Goal: Information Seeking & Learning: Learn about a topic

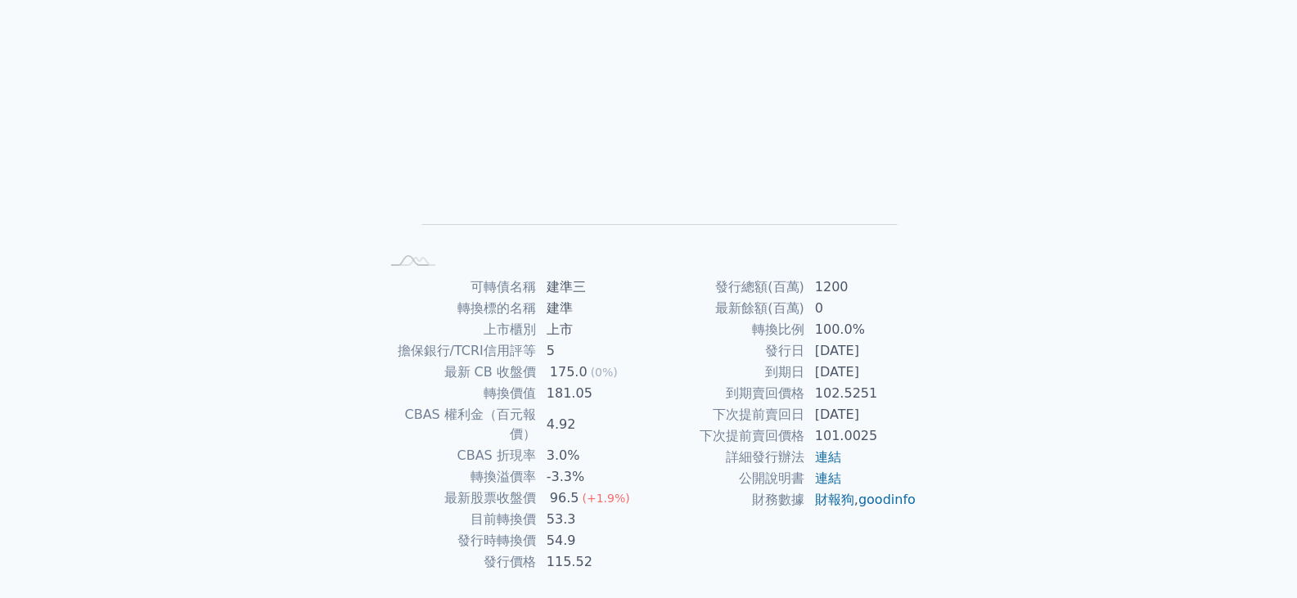
scroll to position [160, 0]
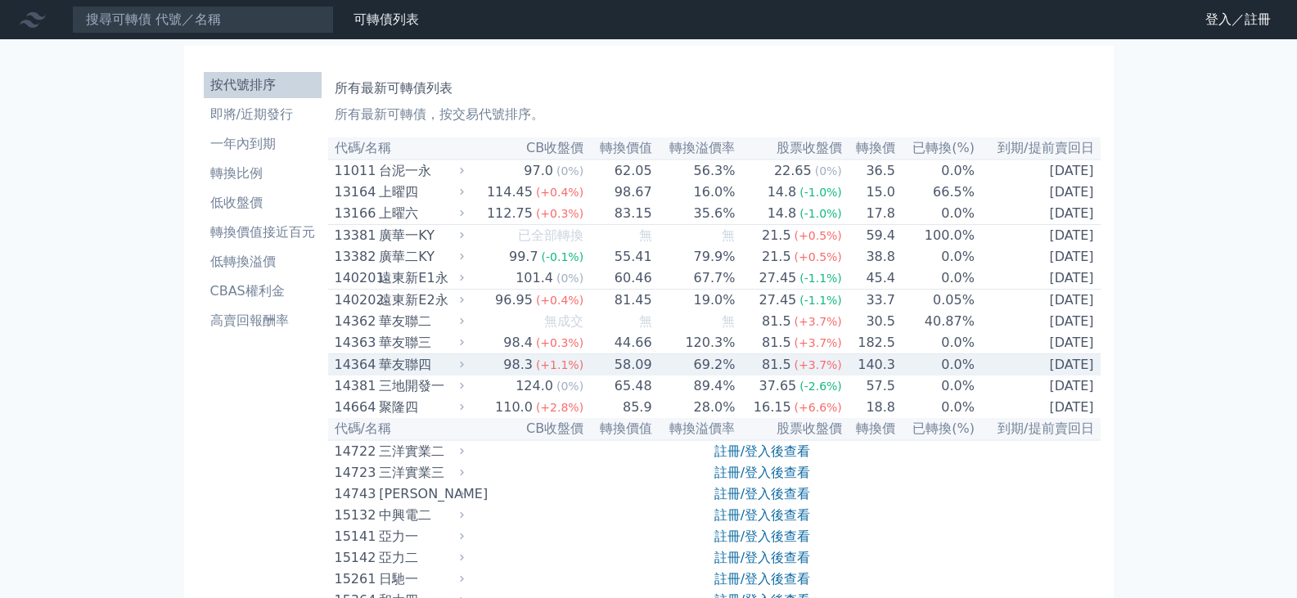
click at [488, 376] on td "98.3 (+1.1%)" at bounding box center [526, 365] width 116 height 22
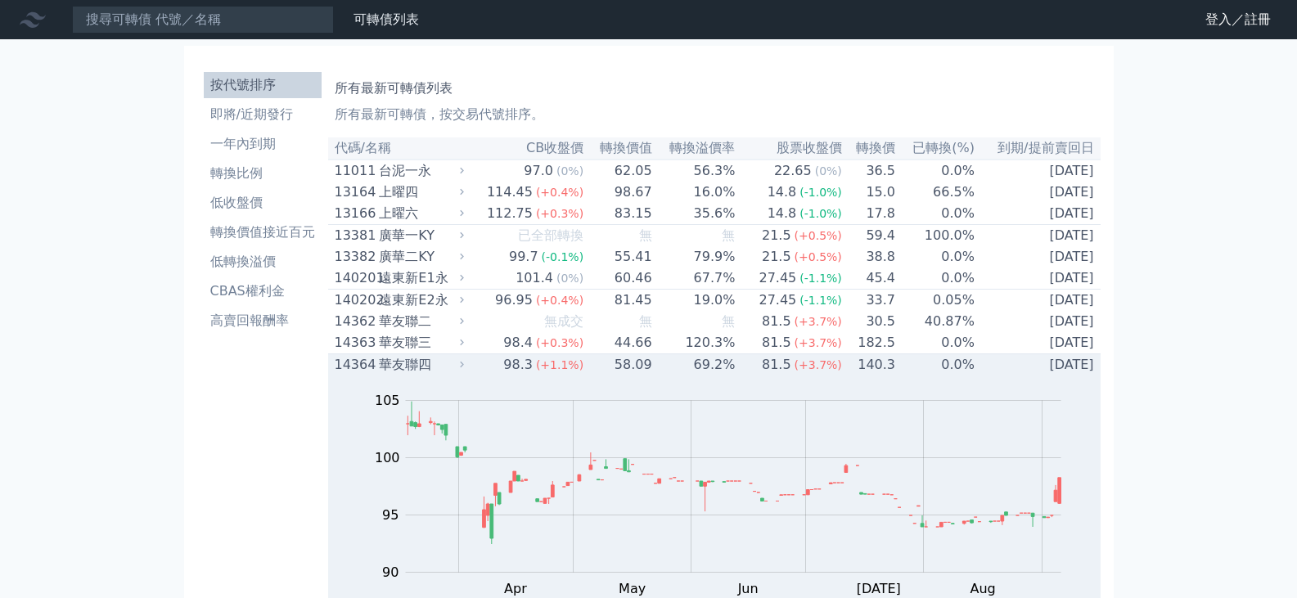
click at [488, 376] on td "98.3 (+1.1%)" at bounding box center [526, 365] width 116 height 22
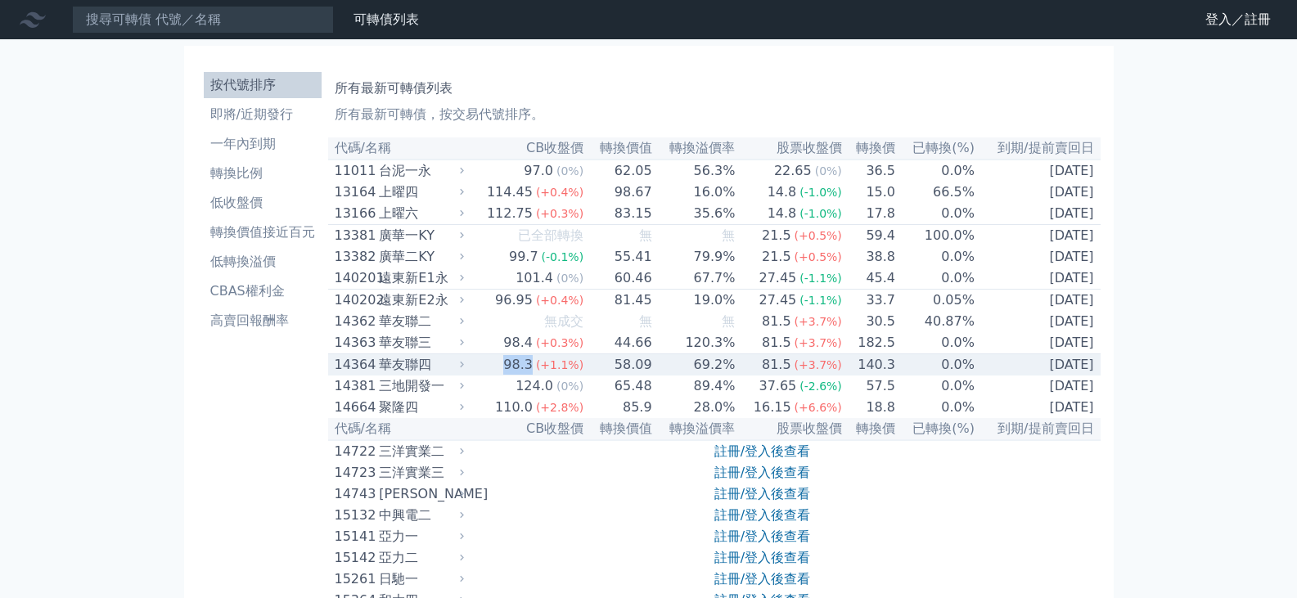
click at [488, 376] on td "98.3 (+1.1%)" at bounding box center [526, 365] width 116 height 22
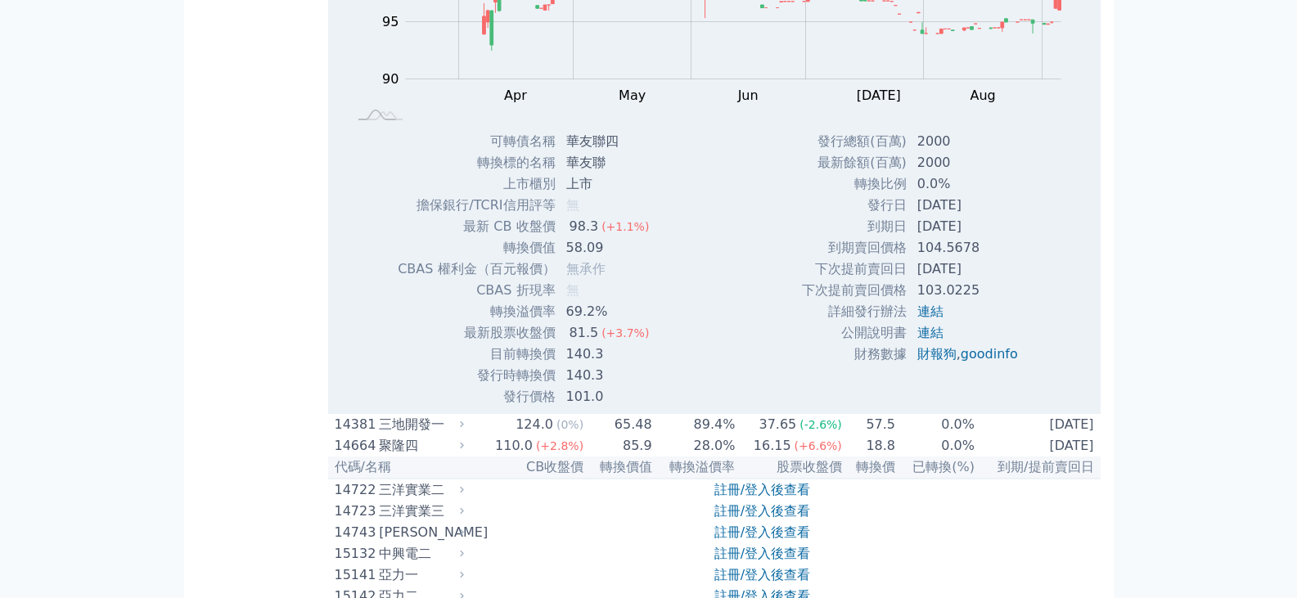
scroll to position [491, 0]
drag, startPoint x: 987, startPoint y: 290, endPoint x: 980, endPoint y: 196, distance: 94.3
click at [980, 196] on tbody "發行總額(百萬) 2000 最新餘額(百萬) 2000 轉換比例 0.0% 發行日 [DATE] 到期日 [DATE] 到期賣回價格 104.5678 ," at bounding box center [916, 250] width 230 height 234
click at [978, 176] on td "2000" at bounding box center [969, 165] width 124 height 21
drag, startPoint x: 978, startPoint y: 193, endPoint x: 1065, endPoint y: 396, distance: 221.0
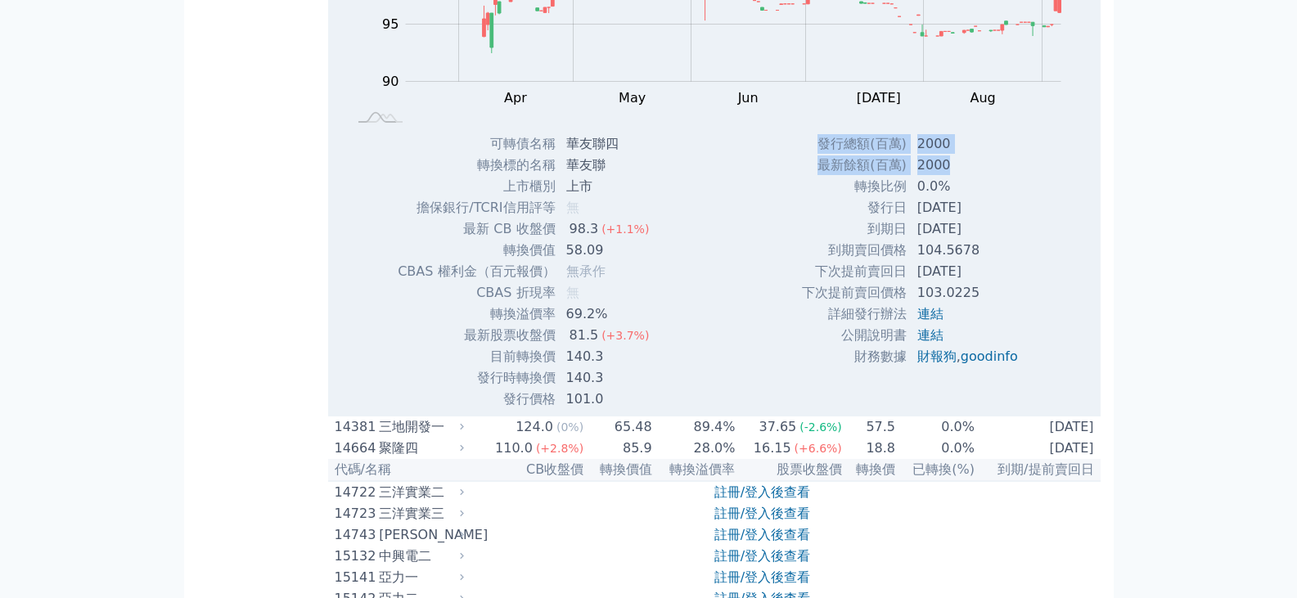
click at [1065, 396] on div "Zoom Out 104 88 90 92 94 96 110 100 105 95 85 80 L Mar Apr May Jun [DATE] Aug S…" at bounding box center [714, 147] width 772 height 525
drag, startPoint x: 467, startPoint y: 166, endPoint x: 704, endPoint y: 380, distance: 319.7
click at [704, 380] on div "Zoom Out 104 88 90 92 94 96 110 100 105 95 85 80 L Mar Apr May Jun [DATE] Aug S…" at bounding box center [714, 147] width 772 height 525
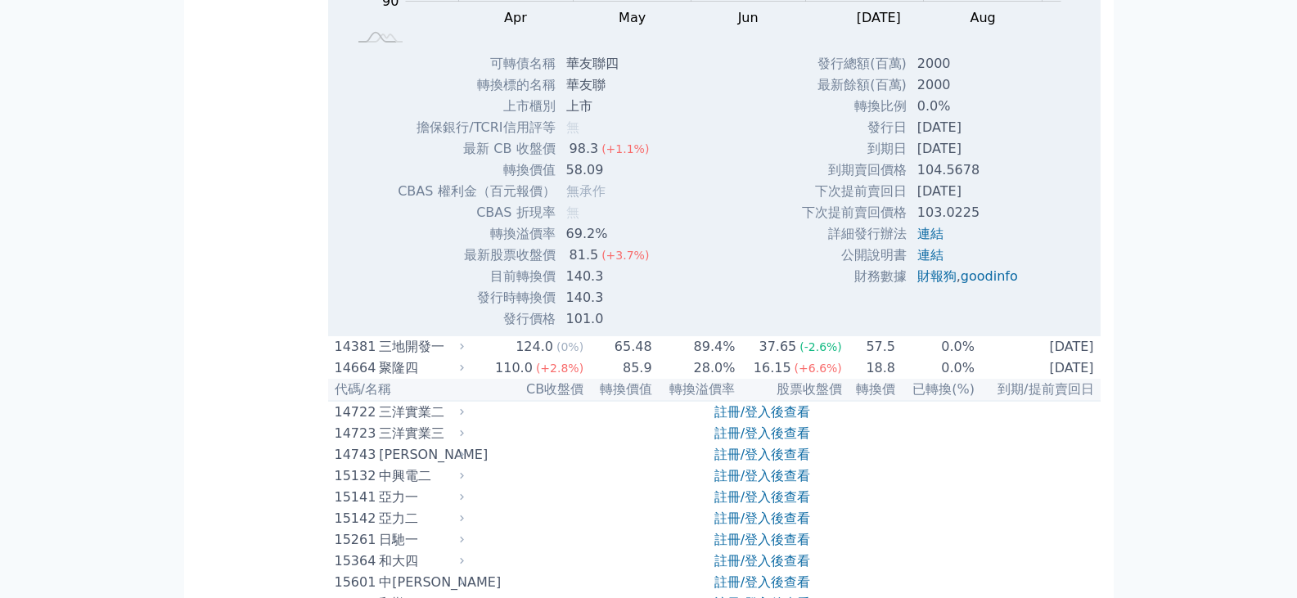
scroll to position [573, 0]
click at [501, 286] on td "目前轉換價" at bounding box center [476, 274] width 159 height 21
drag, startPoint x: 465, startPoint y: 283, endPoint x: 627, endPoint y: 337, distance: 170.7
click at [634, 325] on tbody "可轉債名稱 華友聯四 轉換標的名稱 華友聯 上市櫃別 上市 擔保銀行/TCRI信用評等 無 最新 CB 收盤價 98.3 (+1.1%)" at bounding box center [529, 190] width 265 height 277
click at [627, 328] on td "101.0" at bounding box center [609, 317] width 106 height 21
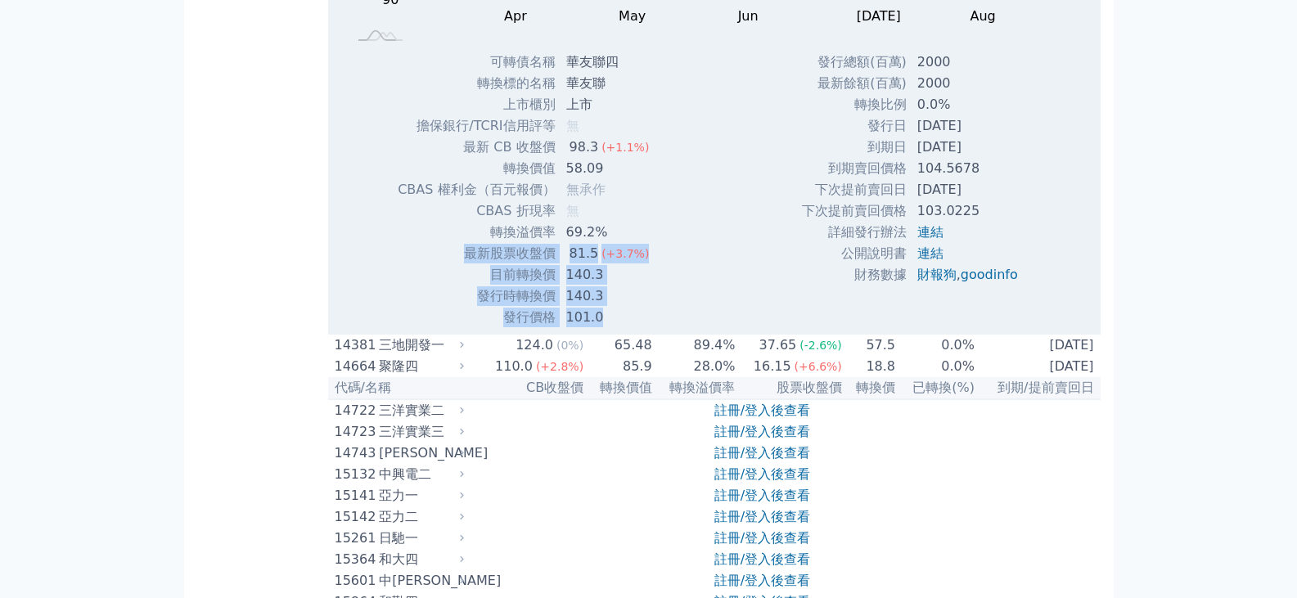
drag, startPoint x: 614, startPoint y: 330, endPoint x: 443, endPoint y: 281, distance: 177.7
click at [443, 281] on tbody "可轉債名稱 華友聯四 轉換標的名稱 華友聯 上市櫃別 上市 擔保銀行/TCRI信用評等 無 最新 CB 收盤價 98.3 (+1.1%)" at bounding box center [529, 190] width 265 height 277
click at [443, 264] on td "最新股票收盤價" at bounding box center [476, 253] width 159 height 21
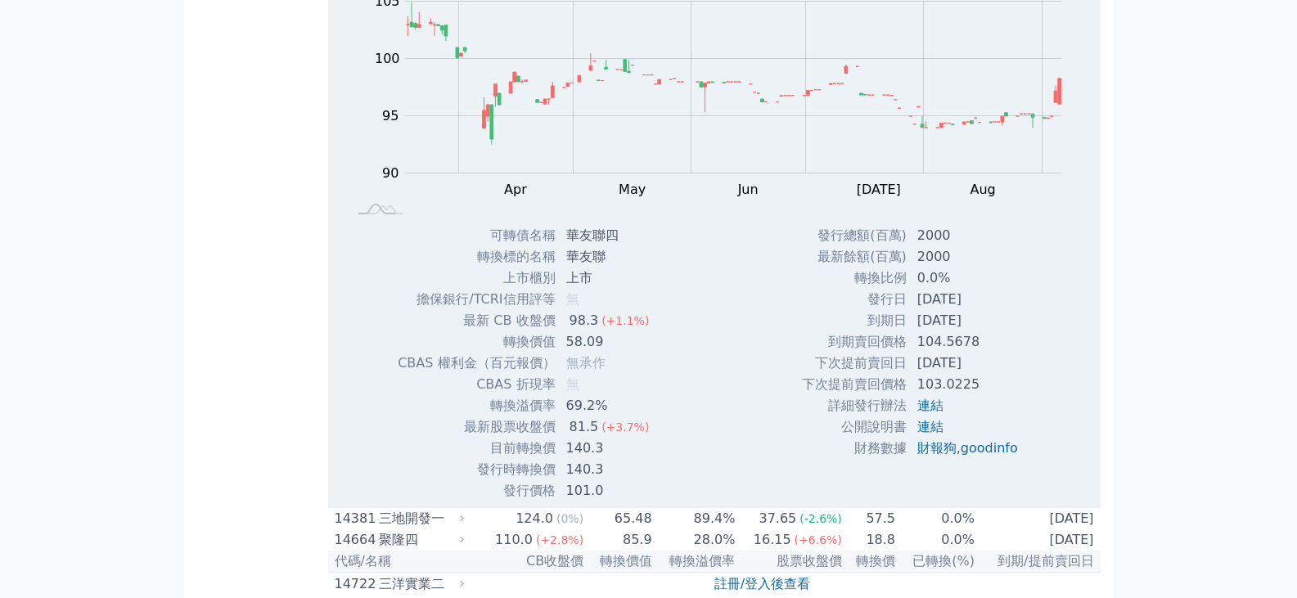
scroll to position [0, 0]
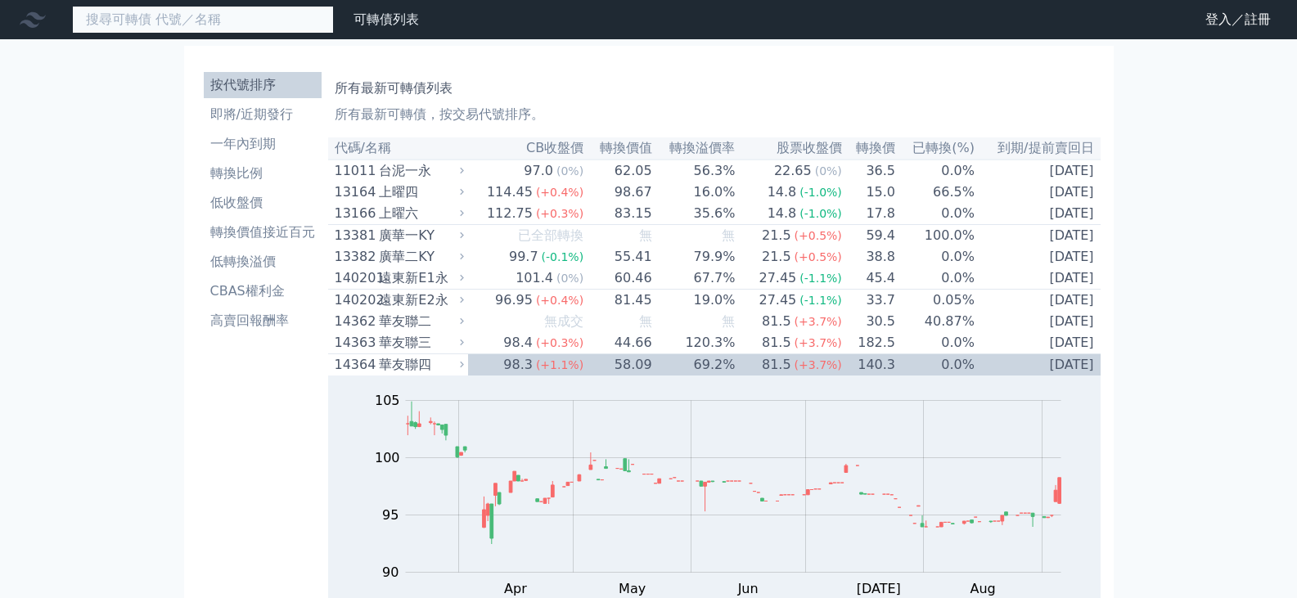
click at [172, 27] on input at bounding box center [203, 20] width 262 height 28
type input "3"
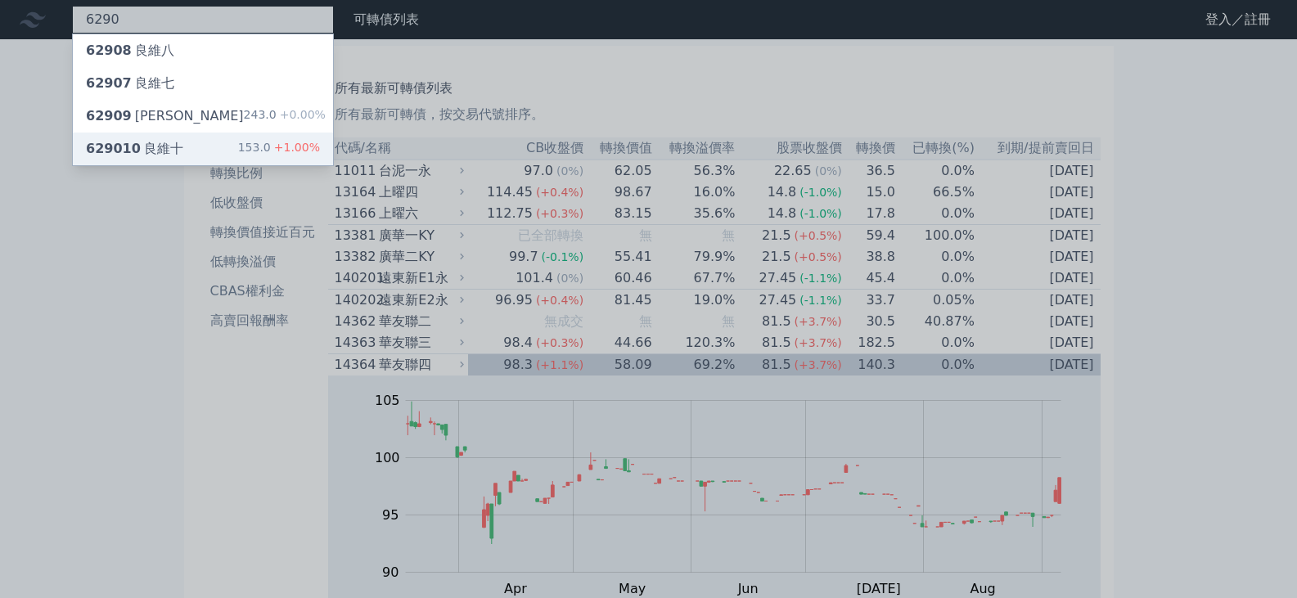
type input "6290"
click at [252, 154] on div "153.0 +1.00%" at bounding box center [279, 149] width 82 height 20
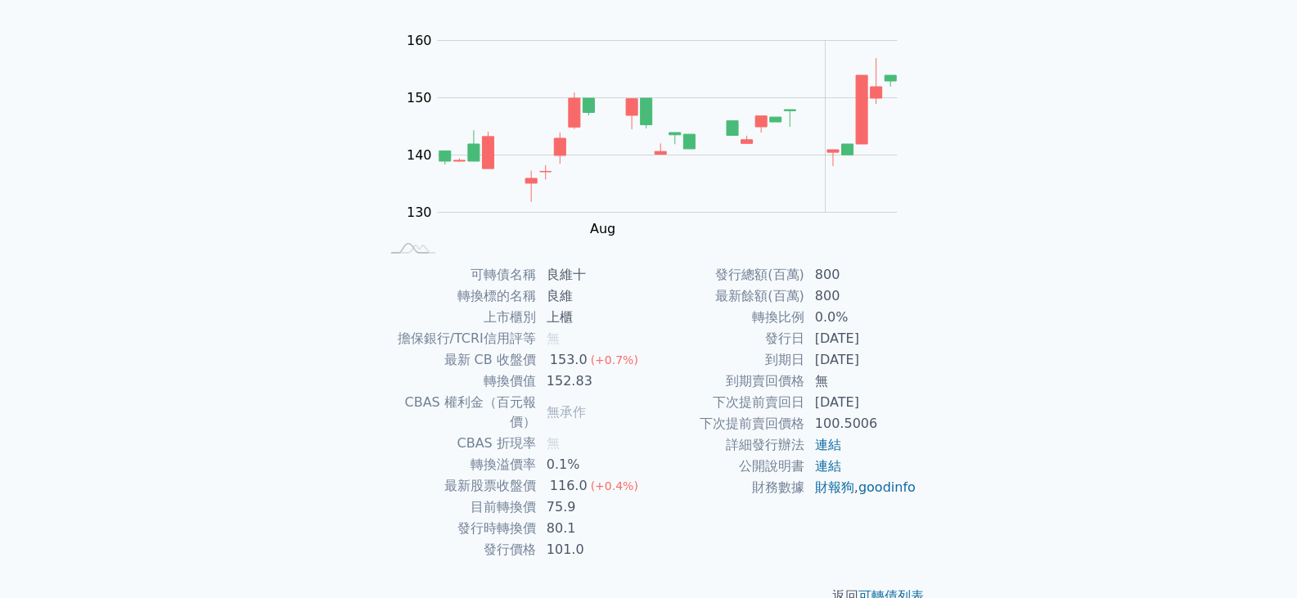
scroll to position [160, 0]
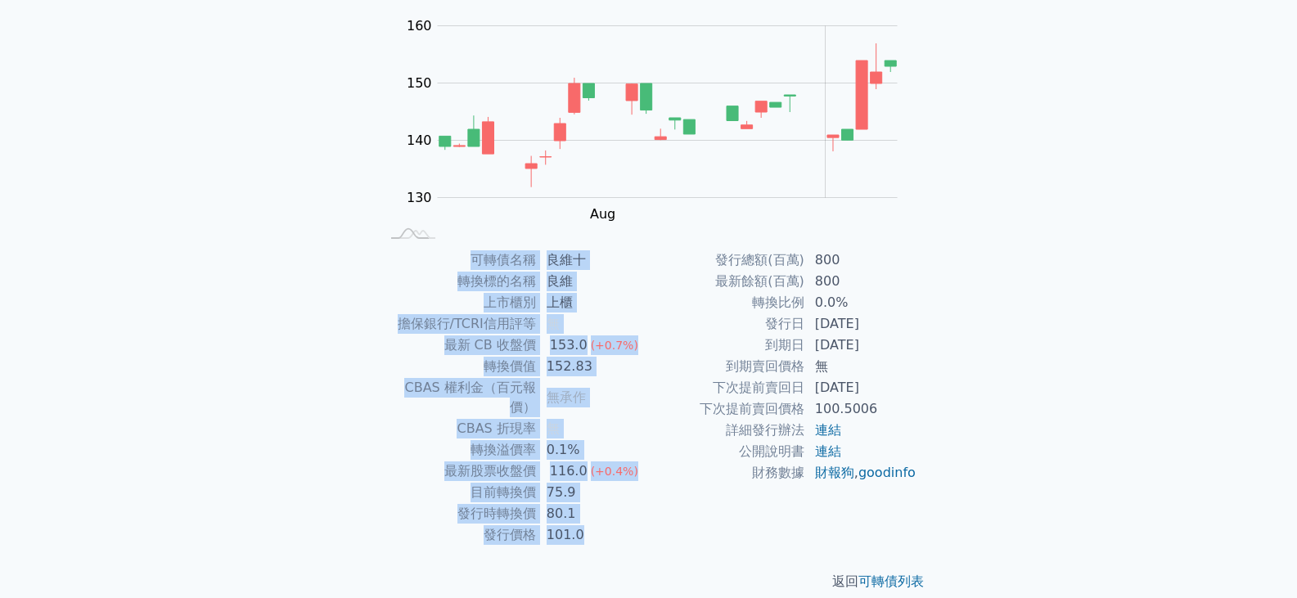
drag, startPoint x: 812, startPoint y: 438, endPoint x: 1003, endPoint y: 469, distance: 193.8
click at [1003, 469] on div "可轉債列表 財務數據 可轉債列表 財務數據 登入／註冊 登入／註冊 可轉債列表 › 629010 良維十 629010 良維十 可轉債詳細資訊 Zoom Ou…" at bounding box center [648, 228] width 1297 height 777
drag, startPoint x: 349, startPoint y: 218, endPoint x: 972, endPoint y: 465, distance: 669.5
click at [972, 465] on div "可轉債列表 財務數據 可轉債列表 財務數據 登入／註冊 登入／註冊 可轉債列表 › 629010 良維十 629010 良維十 可轉債詳細資訊 Zoom Ou…" at bounding box center [648, 228] width 1297 height 777
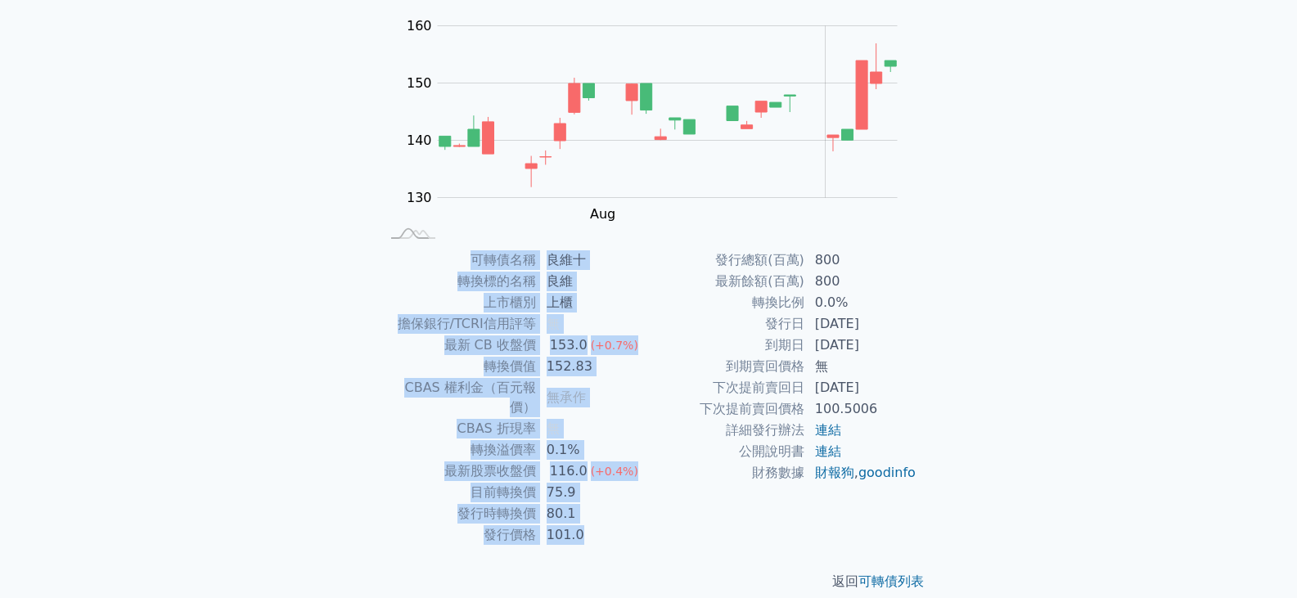
click at [972, 465] on div "可轉債列表 財務數據 可轉債列表 財務數據 登入／註冊 登入／註冊 可轉債列表 › 629010 良維十 629010 良維十 可轉債詳細資訊 Zoom Ou…" at bounding box center [648, 228] width 1297 height 777
click at [893, 483] on td "財報狗 , goodinfo" at bounding box center [861, 472] width 112 height 21
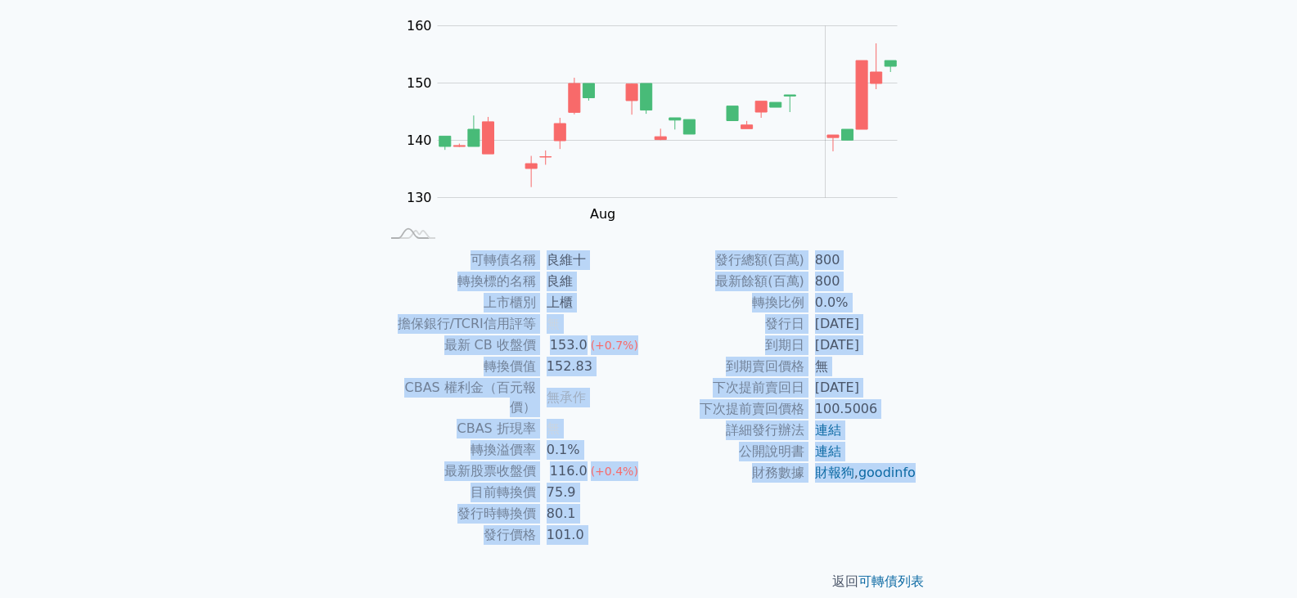
drag, startPoint x: 893, startPoint y: 501, endPoint x: 281, endPoint y: 270, distance: 654.3
click at [281, 272] on div "可轉債列表 財務數據 可轉債列表 財務數據 登入／註冊 登入／註冊 可轉債列表 › 629010 良維十 629010 良維十 可轉債詳細資訊 Zoom Ou…" at bounding box center [648, 228] width 1297 height 777
click at [281, 270] on div "可轉債列表 財務數據 可轉債列表 財務數據 登入／註冊 登入／註冊 可轉債列表 › 629010 良維十 629010 良維十 可轉債詳細資訊 Zoom Ou…" at bounding box center [648, 228] width 1297 height 777
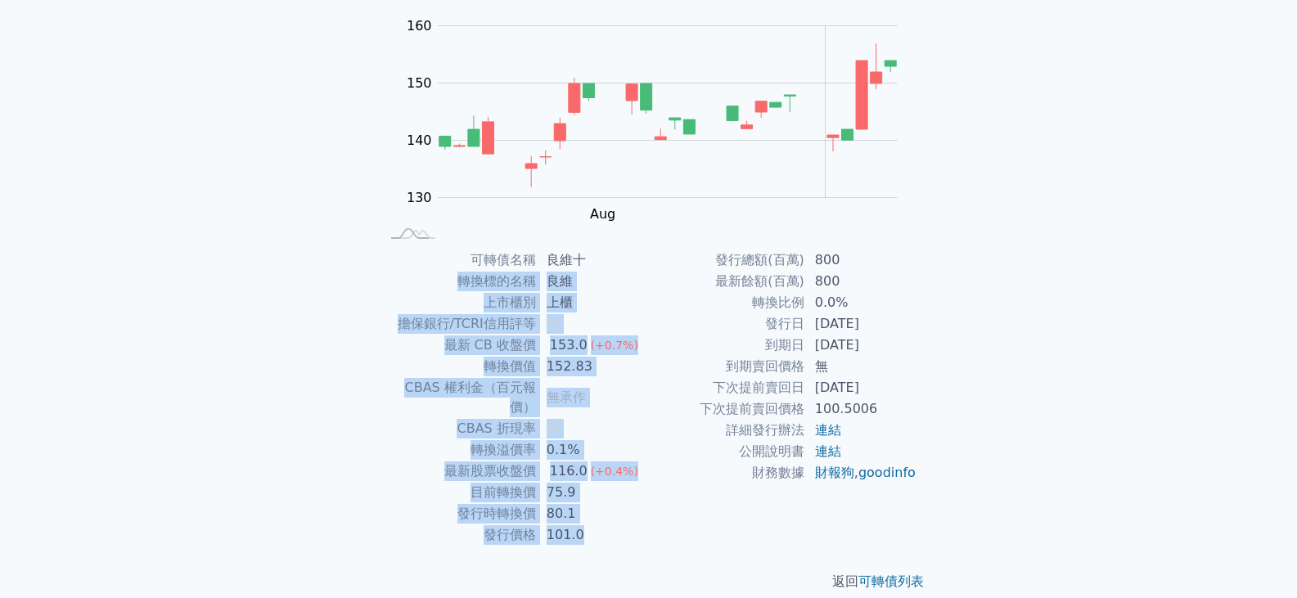
drag, startPoint x: 634, startPoint y: 331, endPoint x: 1044, endPoint y: 477, distance: 435.2
click at [1044, 477] on div "可轉債列表 財務數據 可轉債列表 財務數據 登入／註冊 登入／註冊 可轉債列表 › 629010 良維十 629010 良維十 可轉債詳細資訊 Zoom Ou…" at bounding box center [648, 228] width 1297 height 777
drag, startPoint x: 631, startPoint y: 510, endPoint x: 536, endPoint y: 261, distance: 267.0
click at [543, 261] on tbody "可轉債名稱 良維十 轉換標的名稱 良維 上市櫃別 上櫃 擔保銀行/TCRI信用評等 無 最新 CB 收盤價 153.0 (+0.7%) 轉換價值 152.83…" at bounding box center [514, 398] width 268 height 296
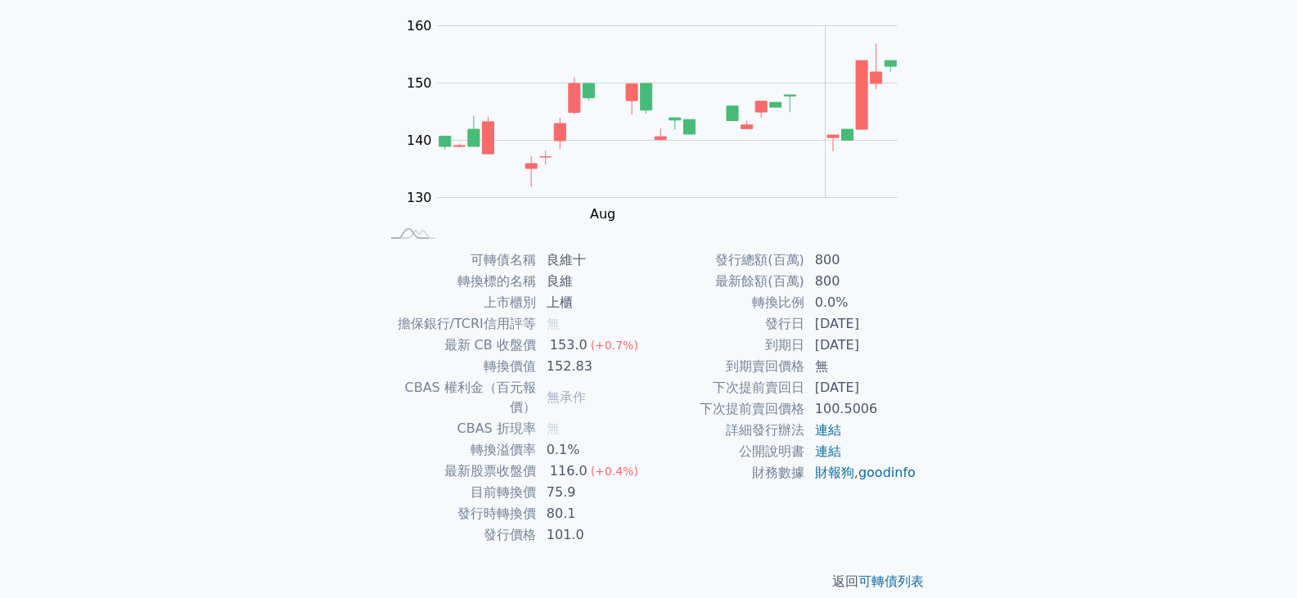
click at [477, 262] on td "可轉債名稱" at bounding box center [458, 260] width 156 height 21
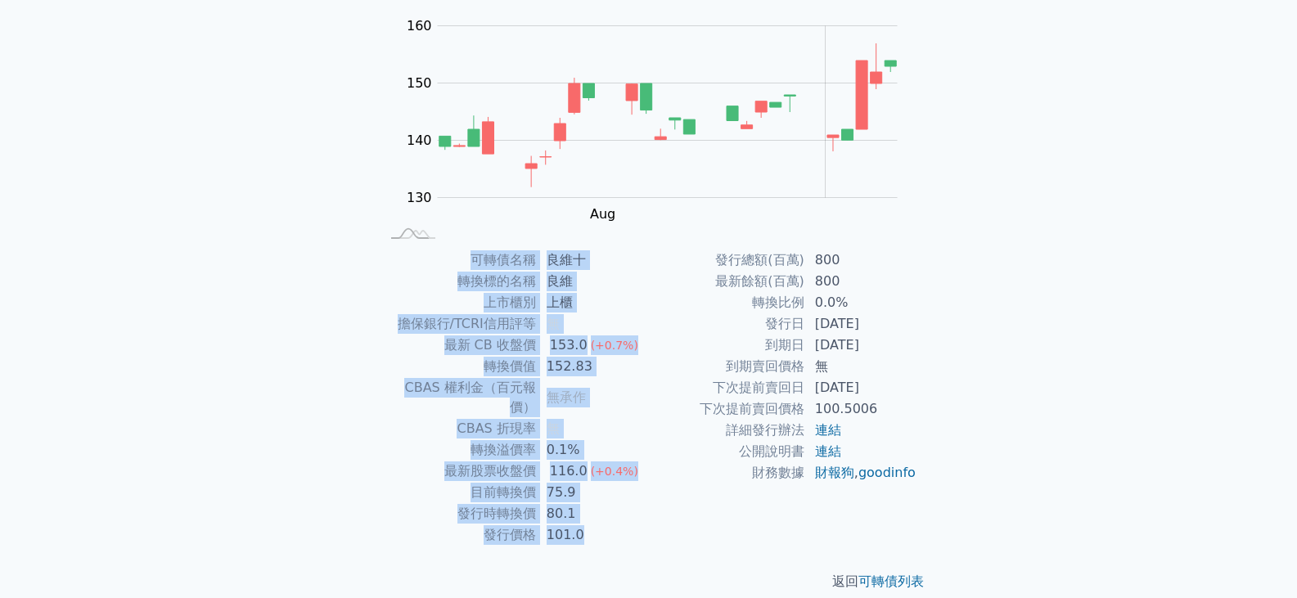
drag, startPoint x: 474, startPoint y: 259, endPoint x: 931, endPoint y: 520, distance: 525.8
click at [942, 499] on div "可轉債列表 › 629010 良維十 629010 良維十 可轉債詳細資訊 Zoom Out 130 120 125 130 135 140 145 150 …" at bounding box center [649, 249] width 628 height 738
click at [931, 520] on div "可轉債名稱 良維十 轉換標的名稱 良維 上市櫃別 上櫃 擔保銀行/TCRI信用評等 無 最新 CB 收盤價 153.0 (+0.7%) 轉換價值 152.83…" at bounding box center [649, 398] width 576 height 296
drag, startPoint x: 893, startPoint y: 515, endPoint x: 434, endPoint y: 296, distance: 509.0
click at [434, 304] on div "可轉債名稱 良維十 轉換標的名稱 良維 上市櫃別 上櫃 擔保銀行/TCRI信用評等 無 最新 CB 收盤價 153.0 (+0.7%) 轉換價值 152.83…" at bounding box center [649, 398] width 576 height 296
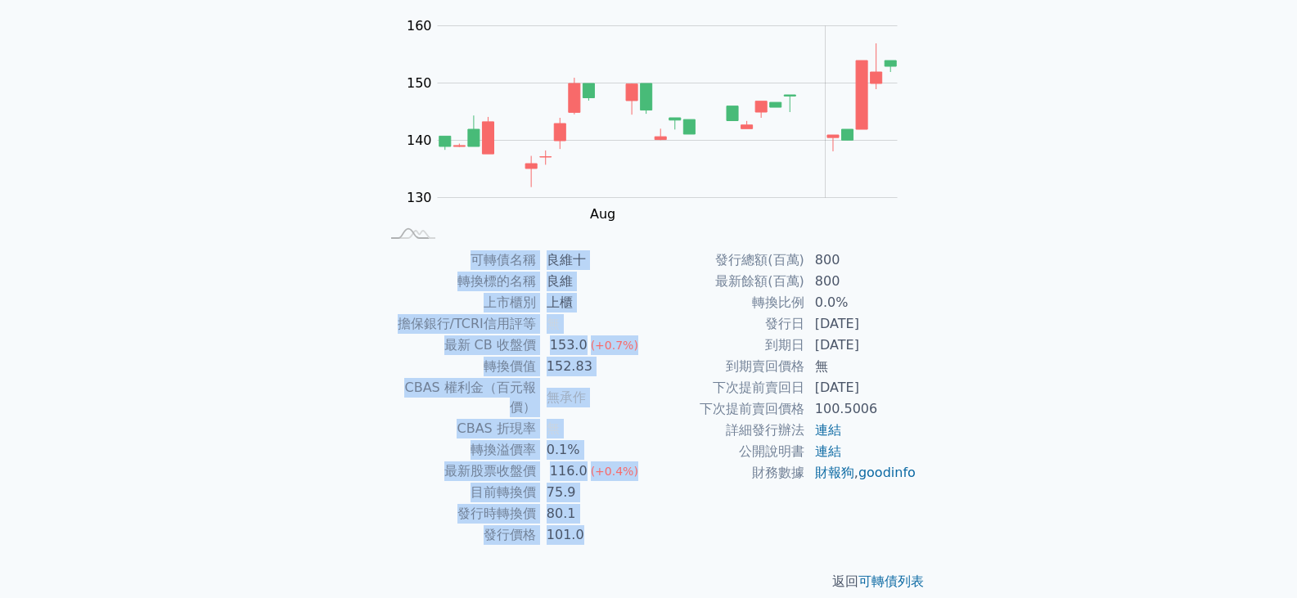
drag, startPoint x: 432, startPoint y: 249, endPoint x: 972, endPoint y: 509, distance: 599.3
click at [972, 509] on div "可轉債列表 財務數據 可轉債列表 財務數據 登入／註冊 登入／註冊 可轉債列表 › 629010 良維十 629010 良維十 可轉債詳細資訊 Zoom Ou…" at bounding box center [648, 228] width 1297 height 777
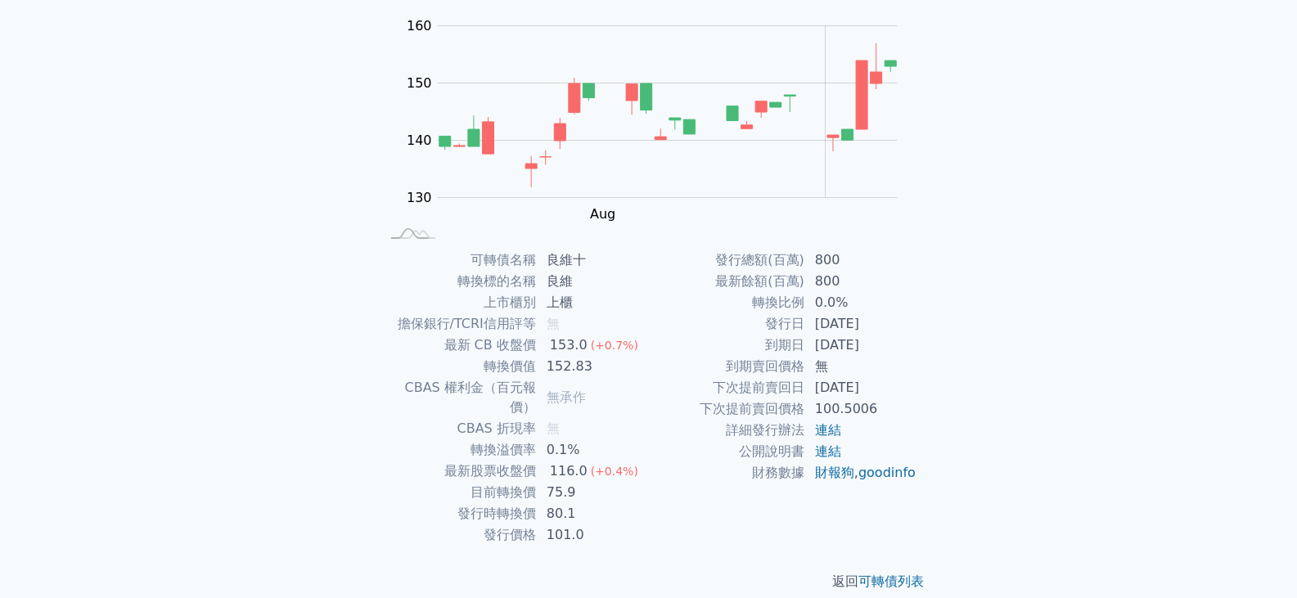
click at [675, 546] on div "返回 可轉債列表" at bounding box center [649, 582] width 576 height 72
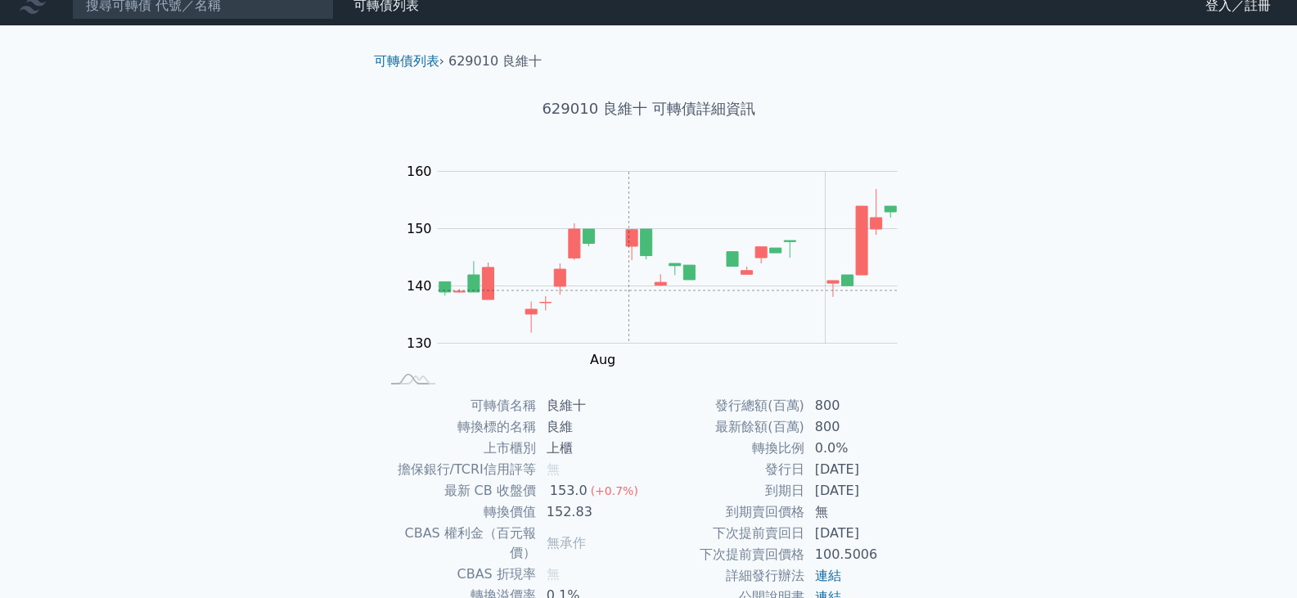
scroll to position [0, 0]
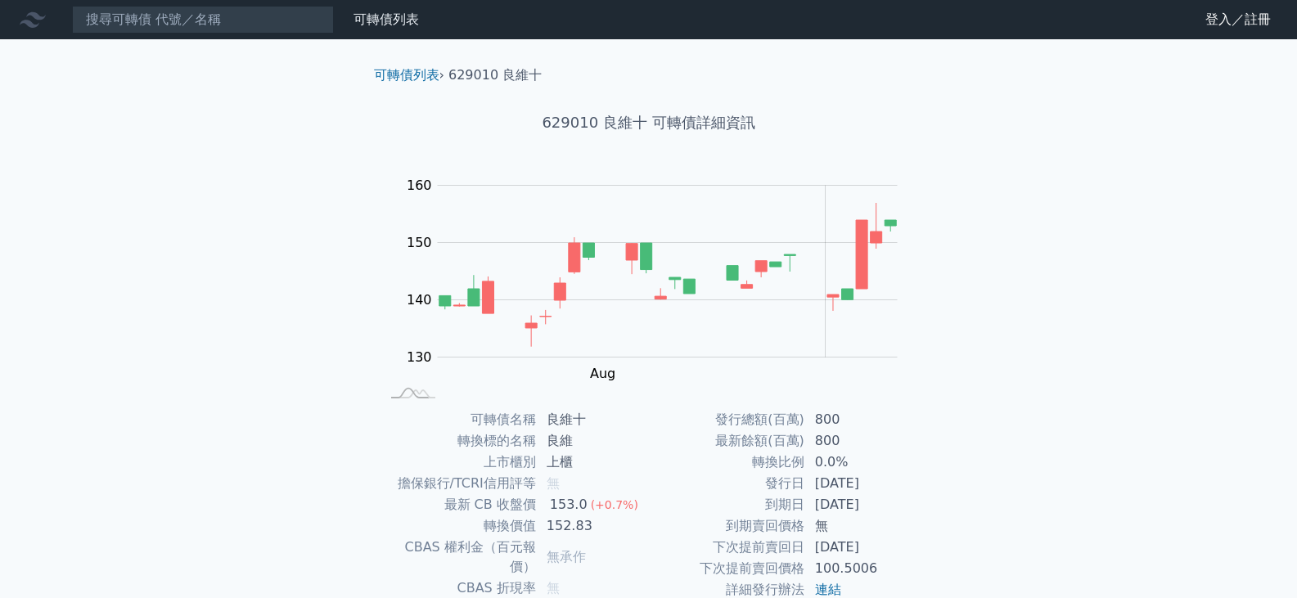
drag, startPoint x: 584, startPoint y: 334, endPoint x: 382, endPoint y: 284, distance: 208.1
click at [382, 284] on div "Zoom Out 130 120 125 130 135 140 145 150 170 160 110 L [DATE] Aug [DATE] Oct Se…" at bounding box center [649, 287] width 576 height 229
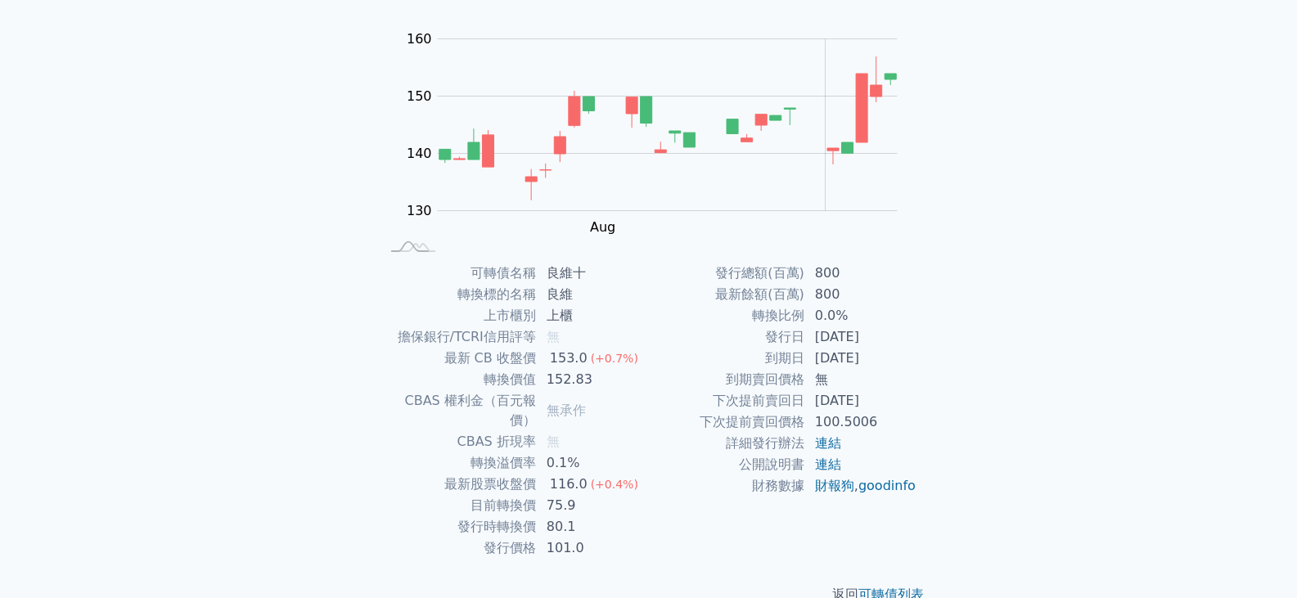
scroll to position [160, 0]
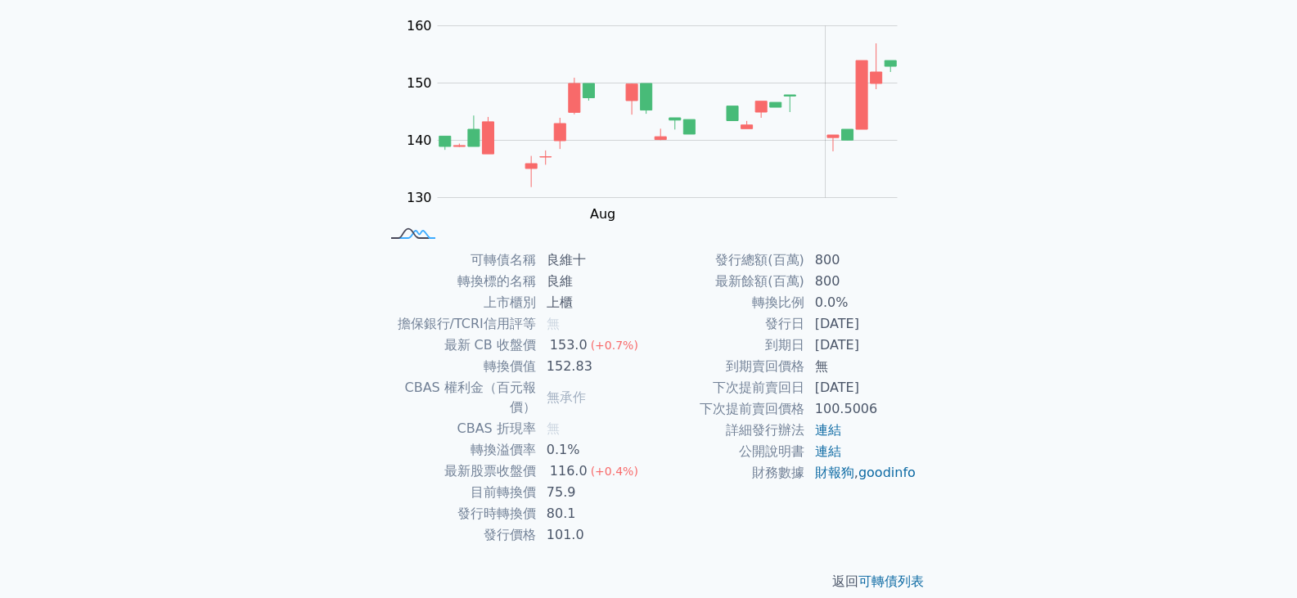
click at [429, 231] on rect at bounding box center [413, 234] width 54 height 17
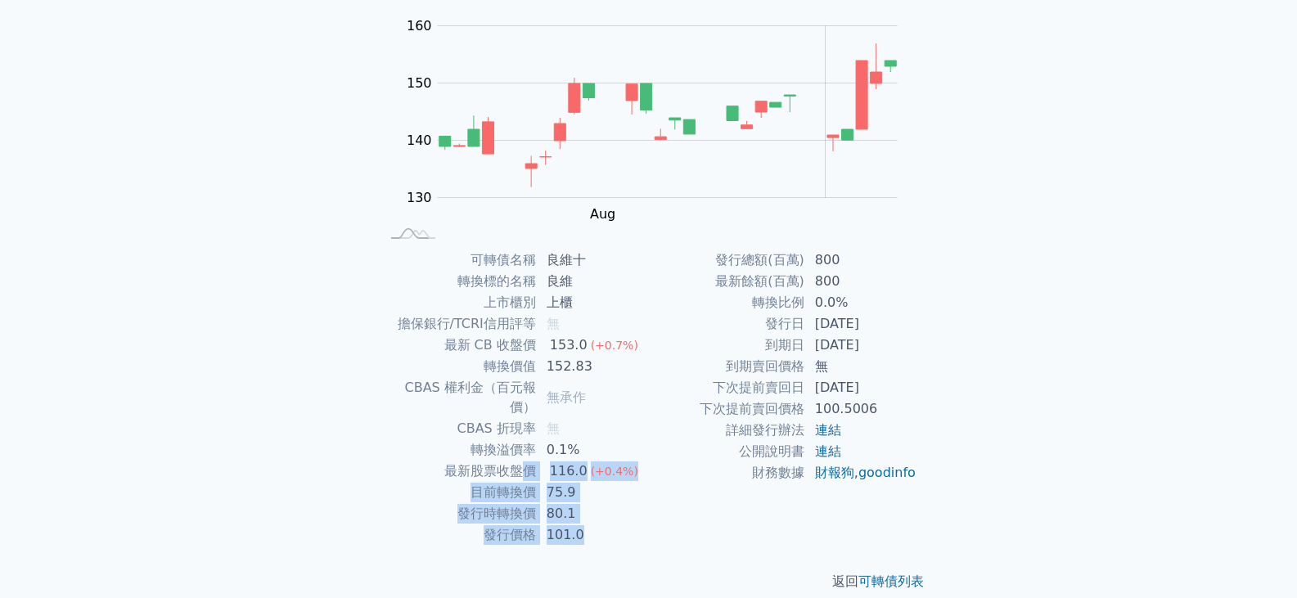
drag, startPoint x: 527, startPoint y: 452, endPoint x: 627, endPoint y: 506, distance: 113.1
click at [627, 506] on tbody "可轉債名稱 良維十 轉換標的名稱 良維 上市櫃別 上櫃 擔保銀行/TCRI信用評等 無 最新 CB 收盤價 153.0 (+0.7%) 轉換價值 152.83…" at bounding box center [514, 398] width 268 height 296
click at [627, 524] on td "101.0" at bounding box center [593, 534] width 112 height 21
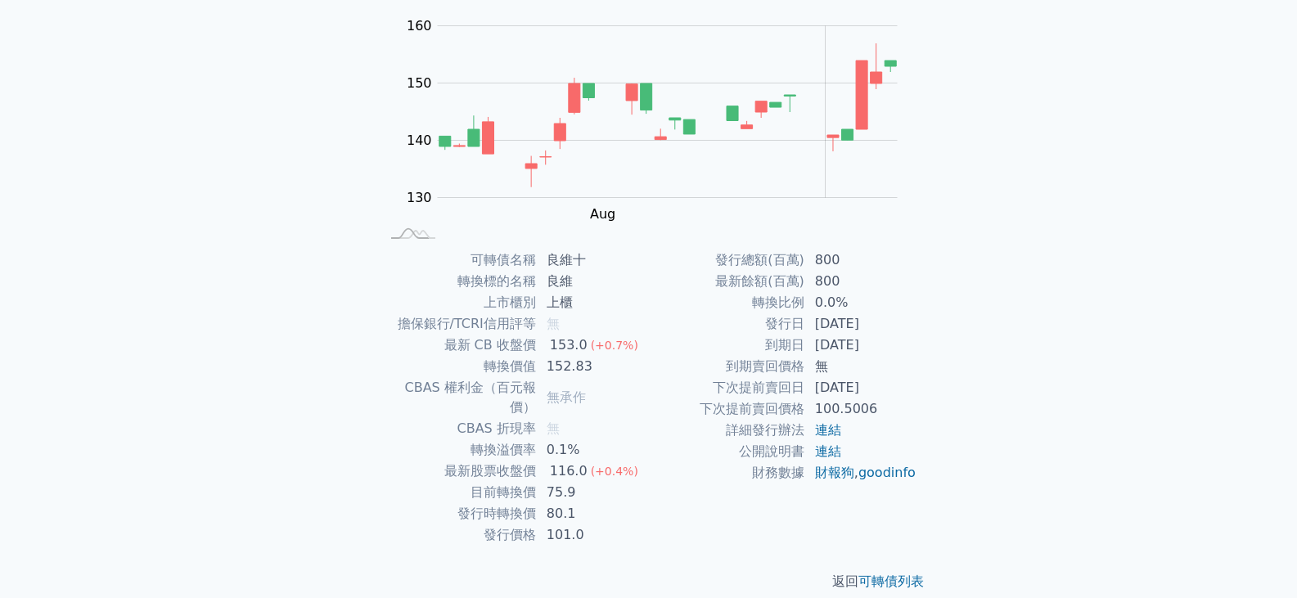
click at [915, 572] on div "返回 可轉債列表" at bounding box center [649, 582] width 576 height 72
click at [915, 573] on link "可轉債列表" at bounding box center [890, 581] width 65 height 16
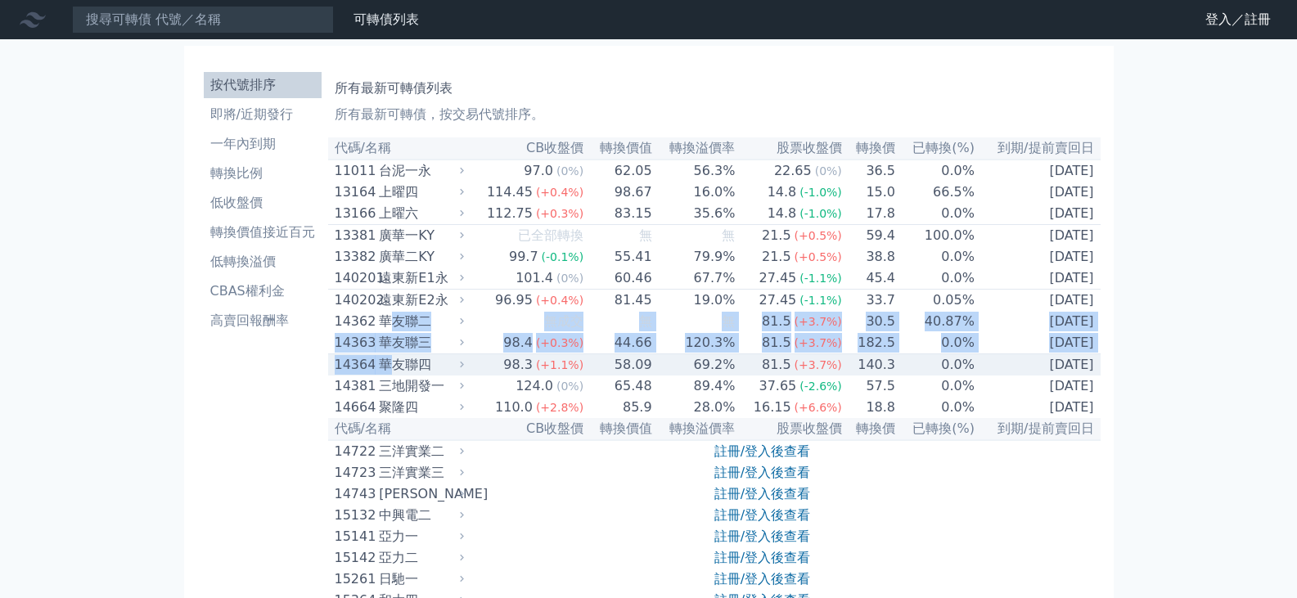
drag, startPoint x: 399, startPoint y: 344, endPoint x: 394, endPoint y: 385, distance: 42.0
click at [394, 375] on div "華友聯四" at bounding box center [419, 365] width 81 height 20
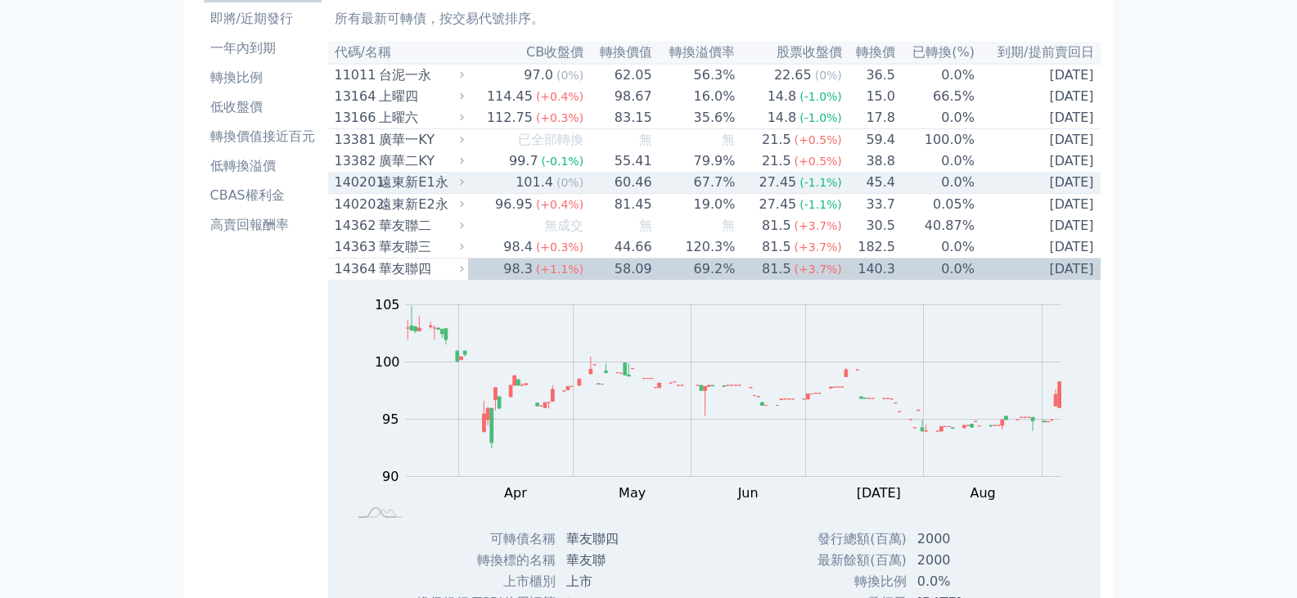
scroll to position [82, 0]
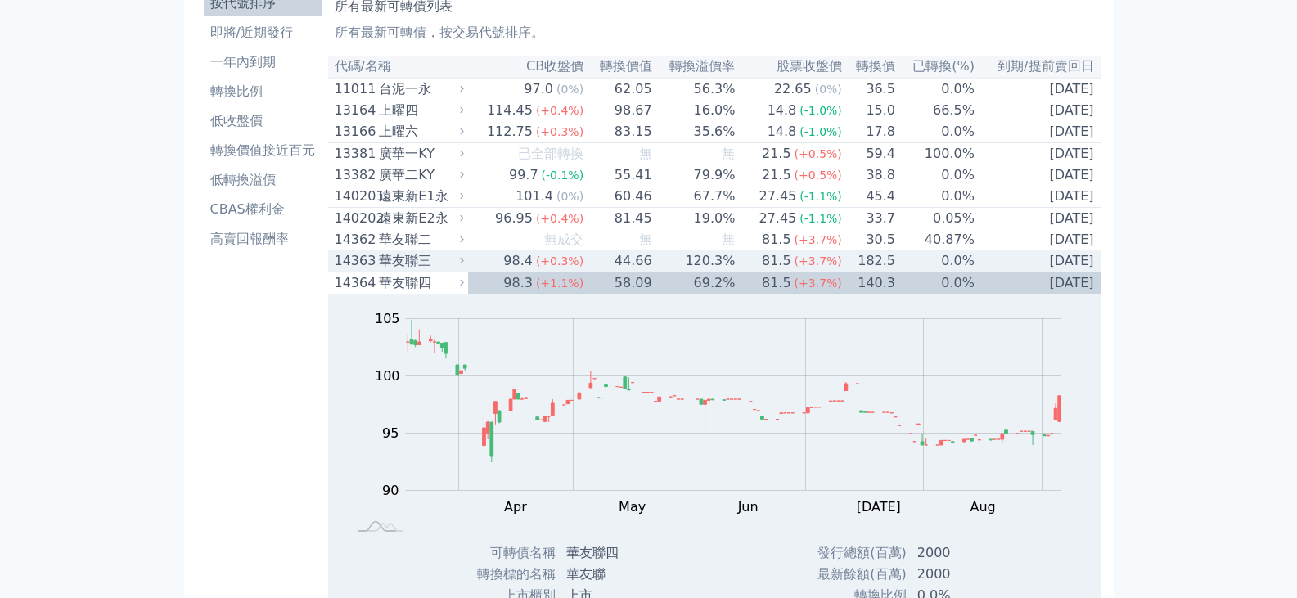
click at [1049, 271] on td "[DATE]" at bounding box center [1037, 261] width 125 height 22
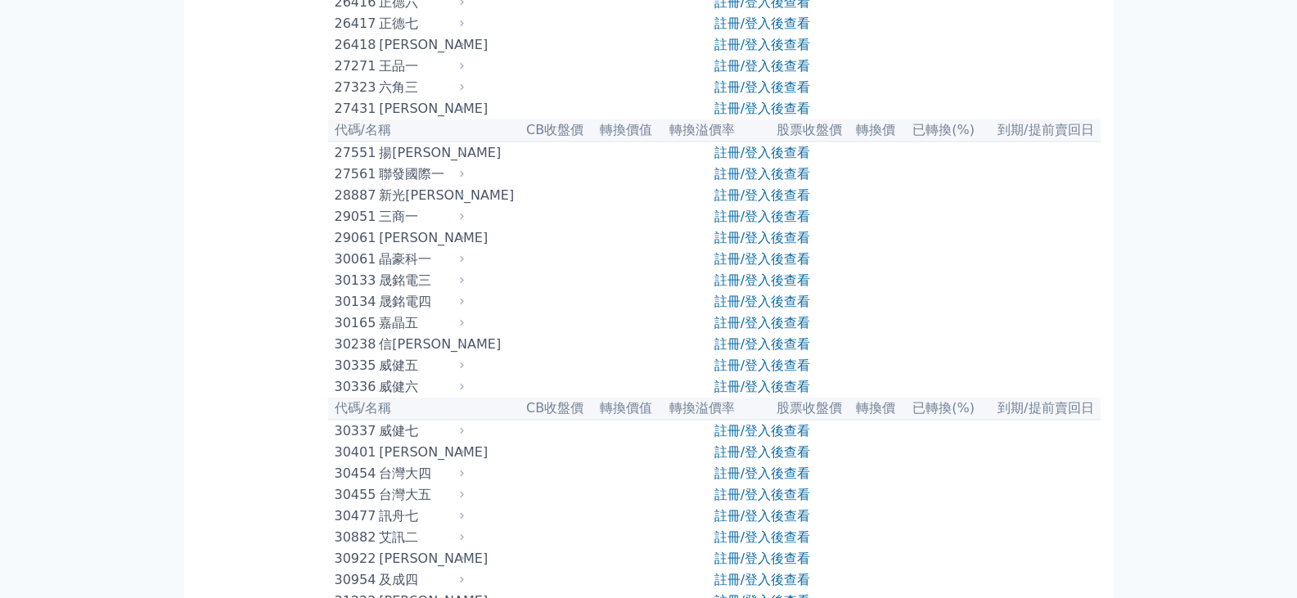
scroll to position [3109, 0]
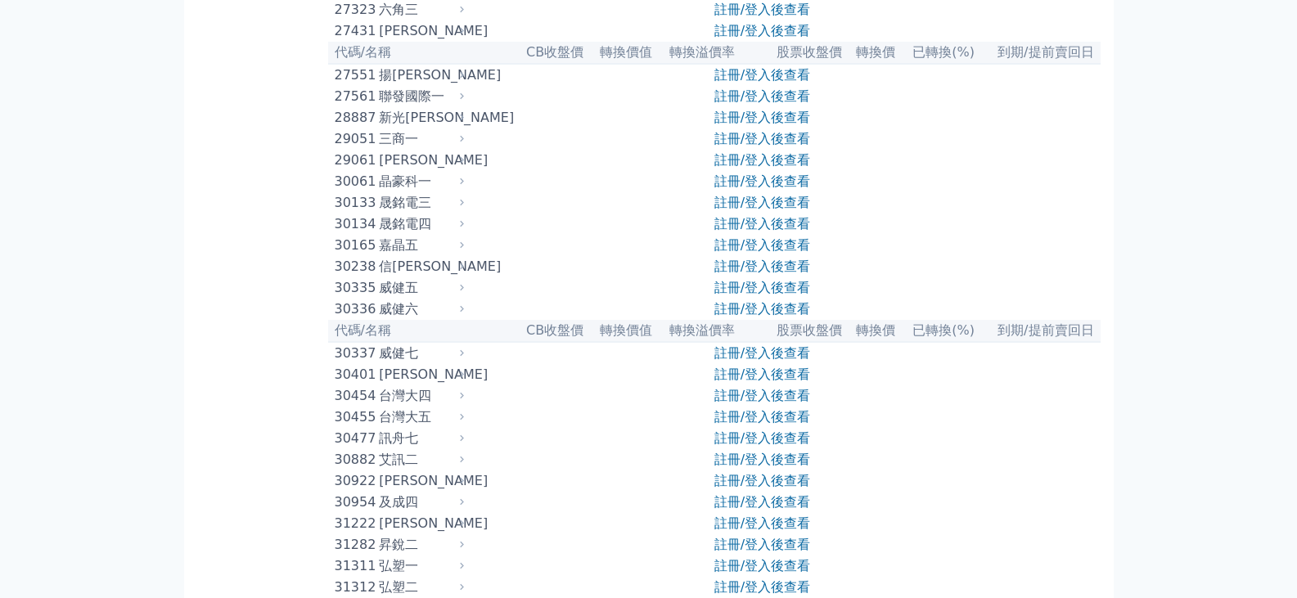
click at [416, 213] on div "晟銘電三" at bounding box center [419, 203] width 81 height 20
